Goal: Task Accomplishment & Management: Manage account settings

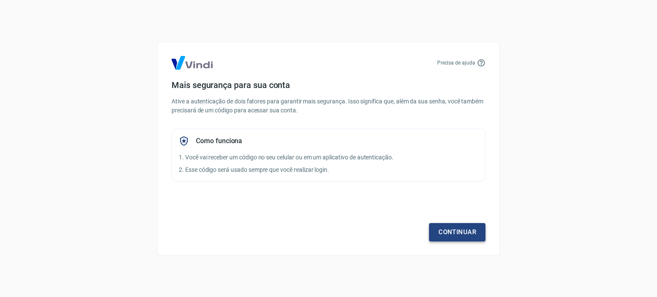
click at [466, 236] on link "Continuar" at bounding box center [457, 232] width 56 height 18
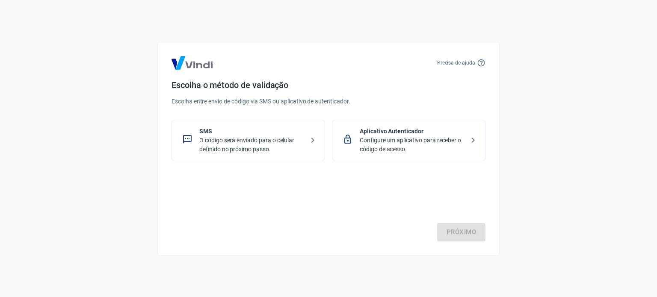
click at [294, 148] on p "O código será enviado para o celular definido no próximo passo." at bounding box center [251, 145] width 105 height 18
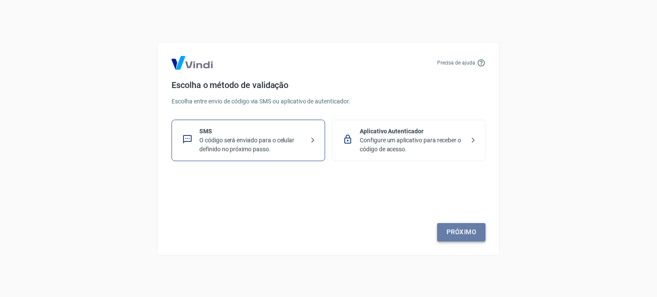
click at [472, 235] on link "Próximo" at bounding box center [461, 232] width 48 height 18
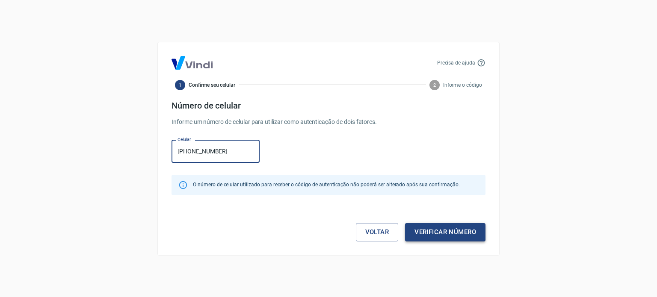
type input "(66) 99210-5190"
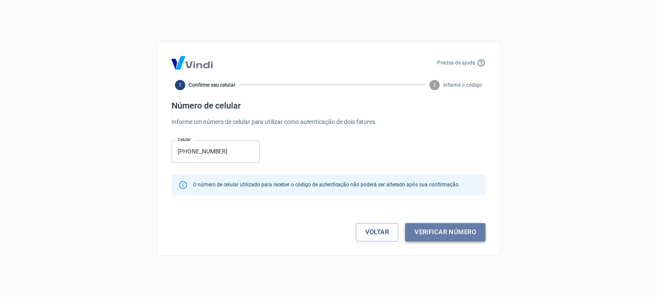
click at [433, 226] on button "Verificar número" at bounding box center [445, 232] width 80 height 18
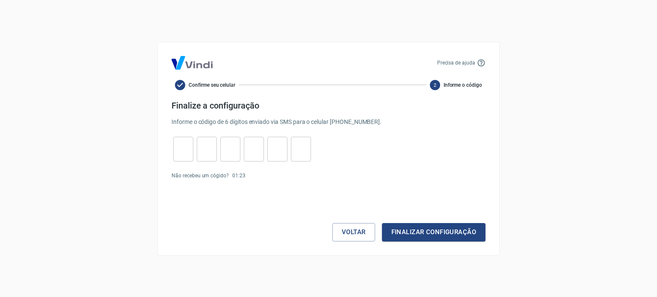
click at [181, 155] on input "tel" at bounding box center [183, 149] width 20 height 18
type input "8"
type input "1"
type input "7"
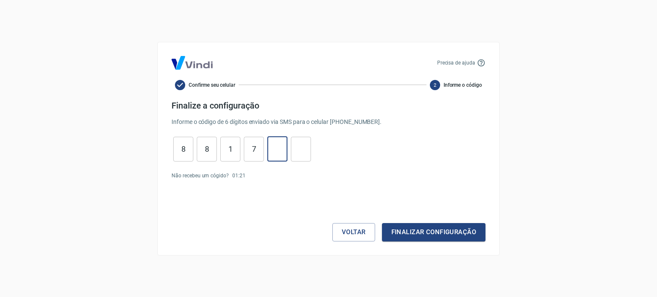
type input "1"
type input "4"
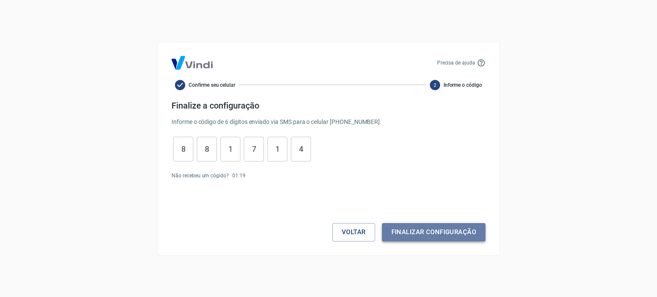
click at [414, 226] on button "Finalizar configuração" at bounding box center [434, 232] width 104 height 18
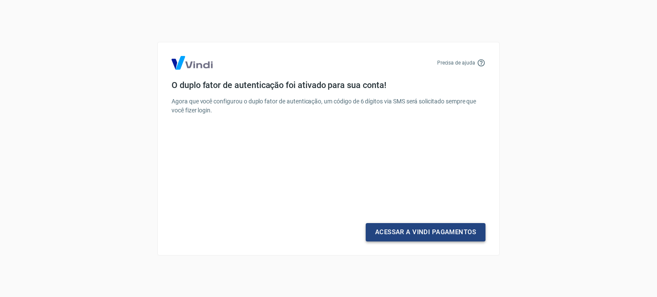
click at [408, 232] on link "Acessar a Vindi Pagamentos" at bounding box center [426, 232] width 120 height 18
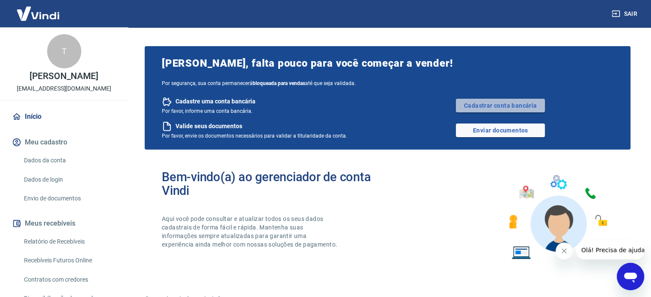
click at [489, 103] on link "Cadastrar conta bancária" at bounding box center [500, 106] width 89 height 14
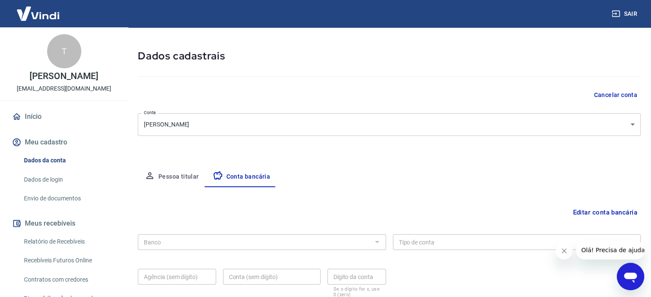
scroll to position [6, 0]
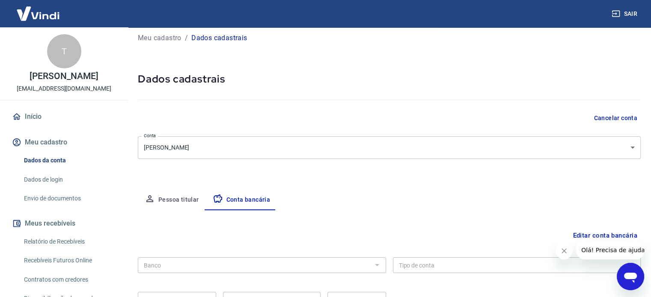
click at [169, 201] on button "Pessoa titular" at bounding box center [172, 200] width 68 height 21
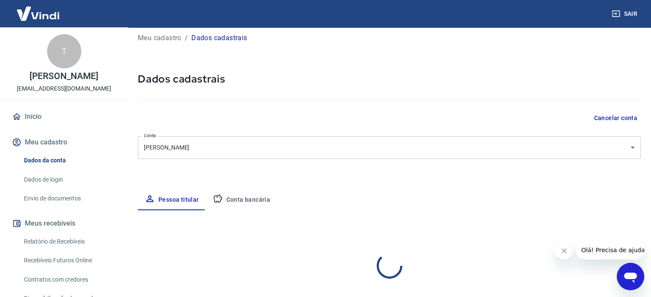
select select "MT"
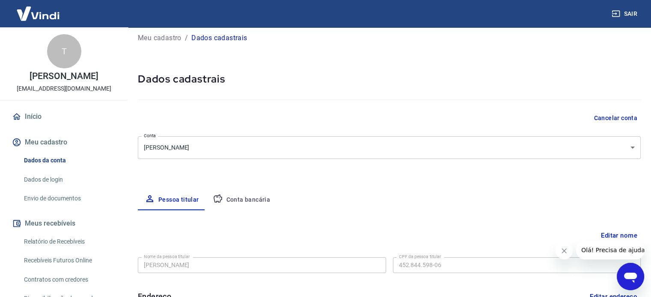
scroll to position [0, 0]
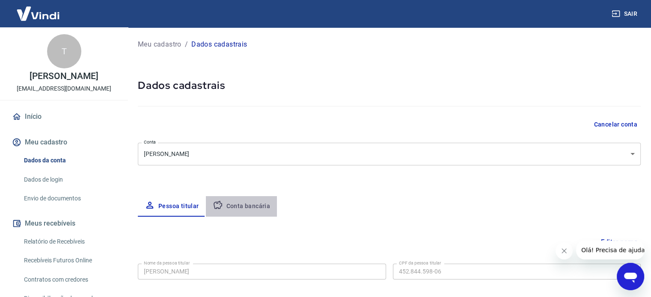
click at [256, 203] on button "Conta bancária" at bounding box center [241, 206] width 71 height 21
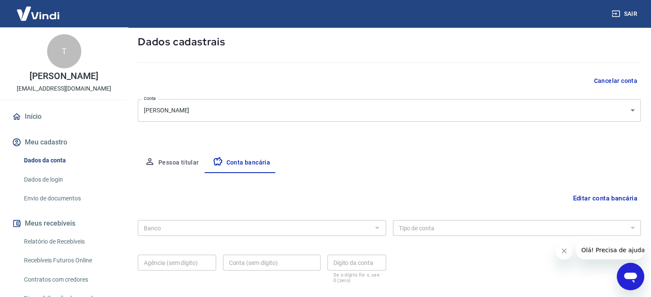
scroll to position [43, 0]
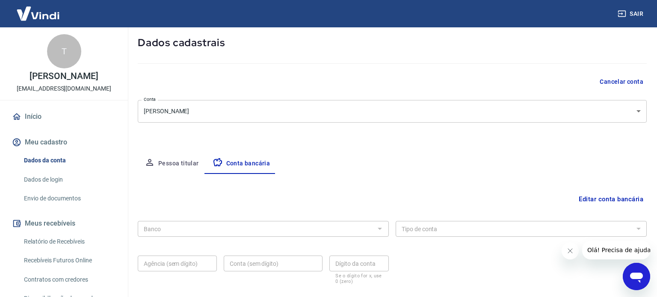
click at [234, 116] on body "Sair T TAINE ROSA thayne46@hotmail.com Início Meu cadastro Dados da conta Dados…" at bounding box center [328, 105] width 657 height 297
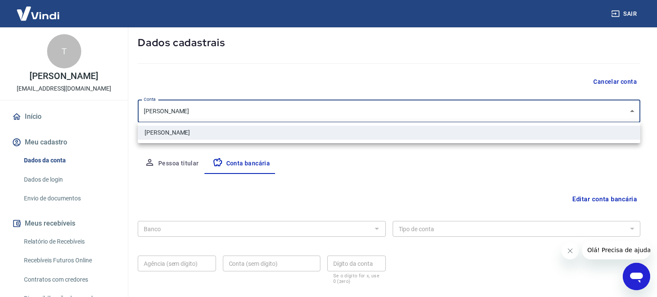
click at [234, 116] on div at bounding box center [328, 148] width 657 height 297
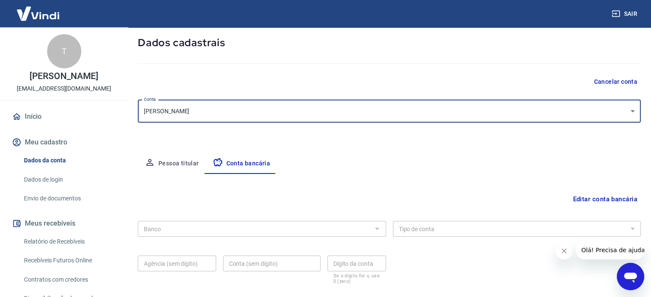
click at [223, 239] on div "Banco Banco Tipo de conta Conta Corrente Conta Poupança Tipo de conta Agência (…" at bounding box center [389, 252] width 503 height 68
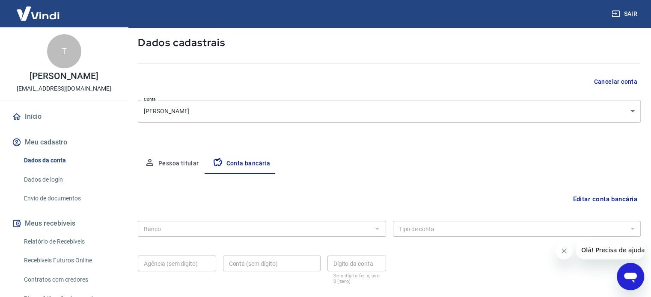
click at [592, 200] on button "Editar conta bancária" at bounding box center [604, 199] width 71 height 16
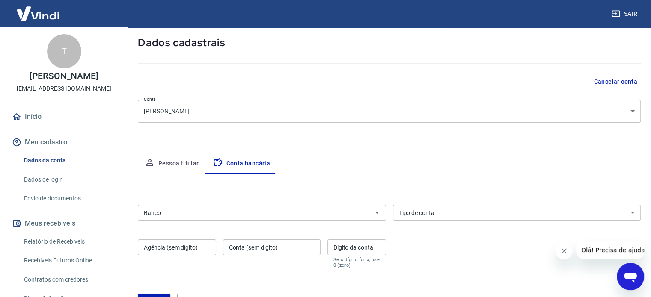
click at [284, 211] on input "Banco" at bounding box center [254, 213] width 229 height 11
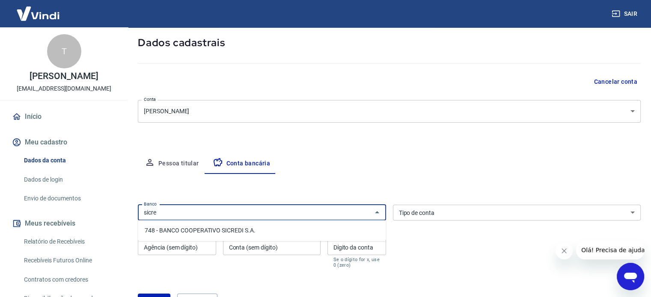
click at [282, 228] on li "748 - BANCO COOPERATIVO SICREDI S.A." at bounding box center [262, 231] width 248 height 14
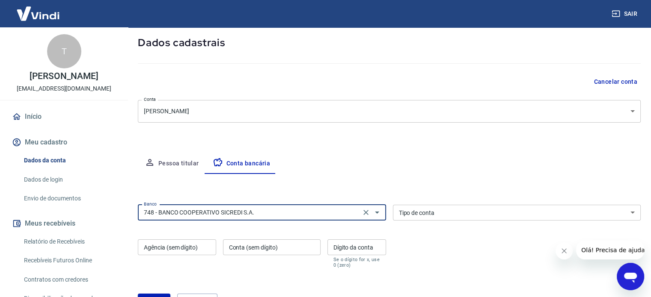
type input "748 - BANCO COOPERATIVO SICREDI S.A."
click at [431, 216] on select "Conta Corrente Conta Poupança" at bounding box center [517, 213] width 248 height 16
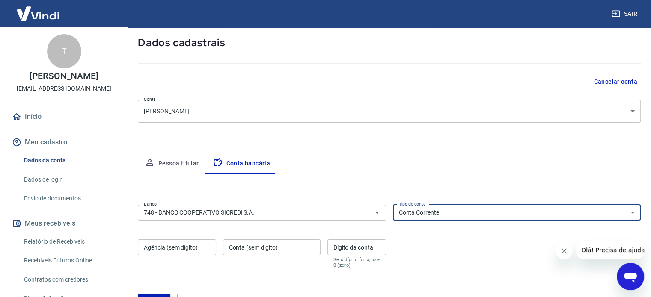
click at [393, 205] on select "Conta Corrente Conta Poupança" at bounding box center [517, 213] width 248 height 16
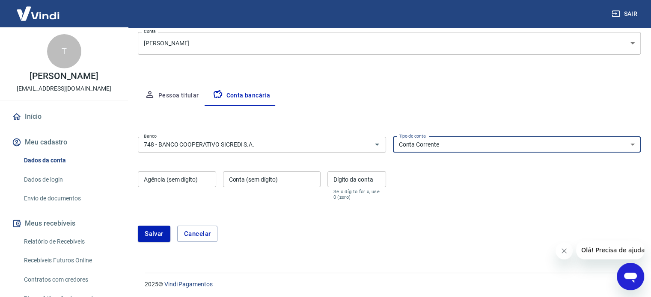
scroll to position [113, 0]
click at [451, 144] on select "Conta Corrente Conta Poupança" at bounding box center [517, 143] width 248 height 16
select select "3"
click at [393, 135] on select "Conta Corrente Conta Poupança" at bounding box center [517, 143] width 248 height 16
click at [161, 181] on input "Agência (sem dígito)" at bounding box center [177, 178] width 78 height 16
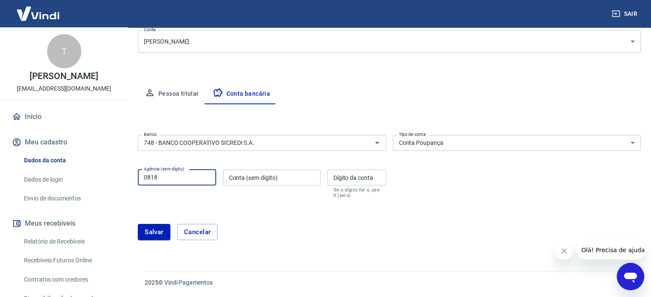
type input "0818"
